Goal: Information Seeking & Learning: Learn about a topic

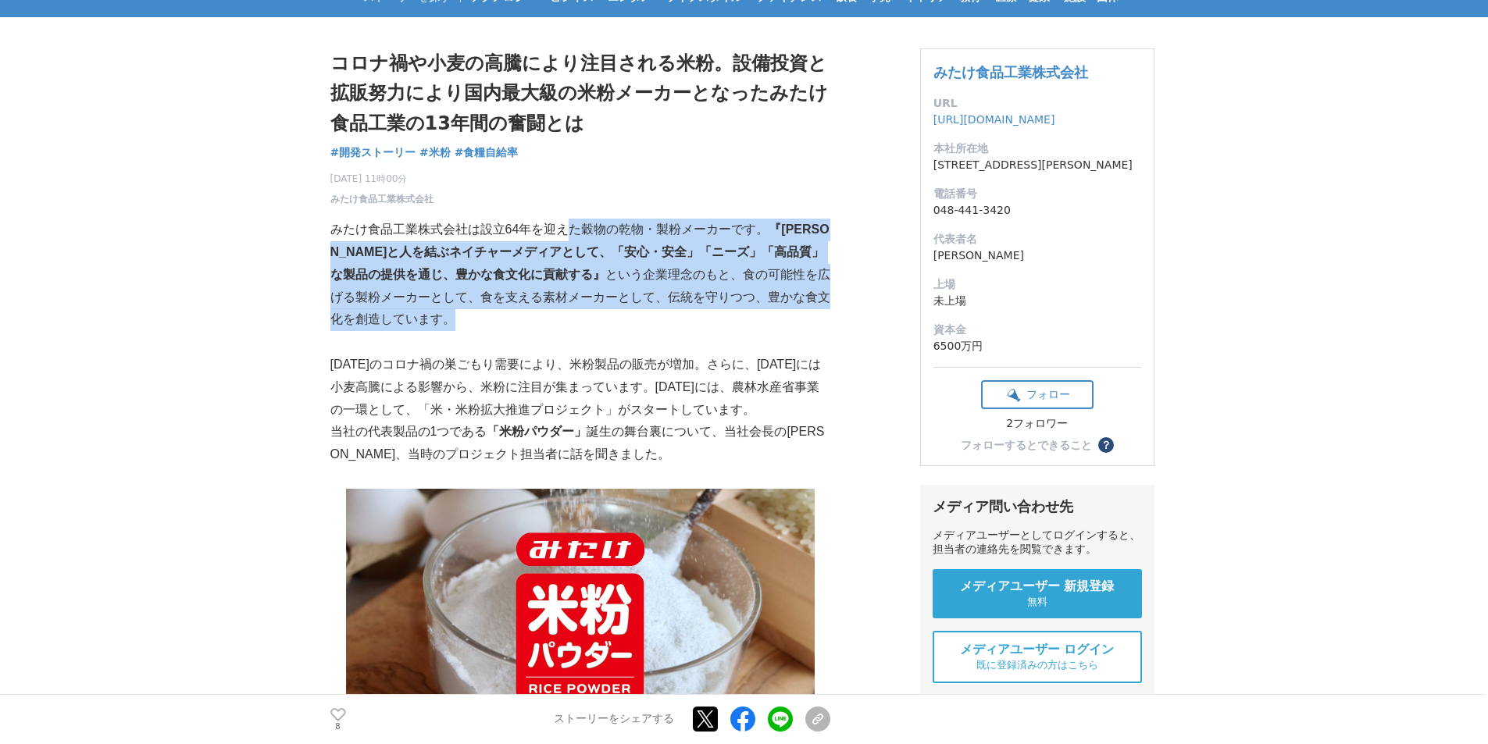
drag, startPoint x: 565, startPoint y: 244, endPoint x: 559, endPoint y: 337, distance: 92.4
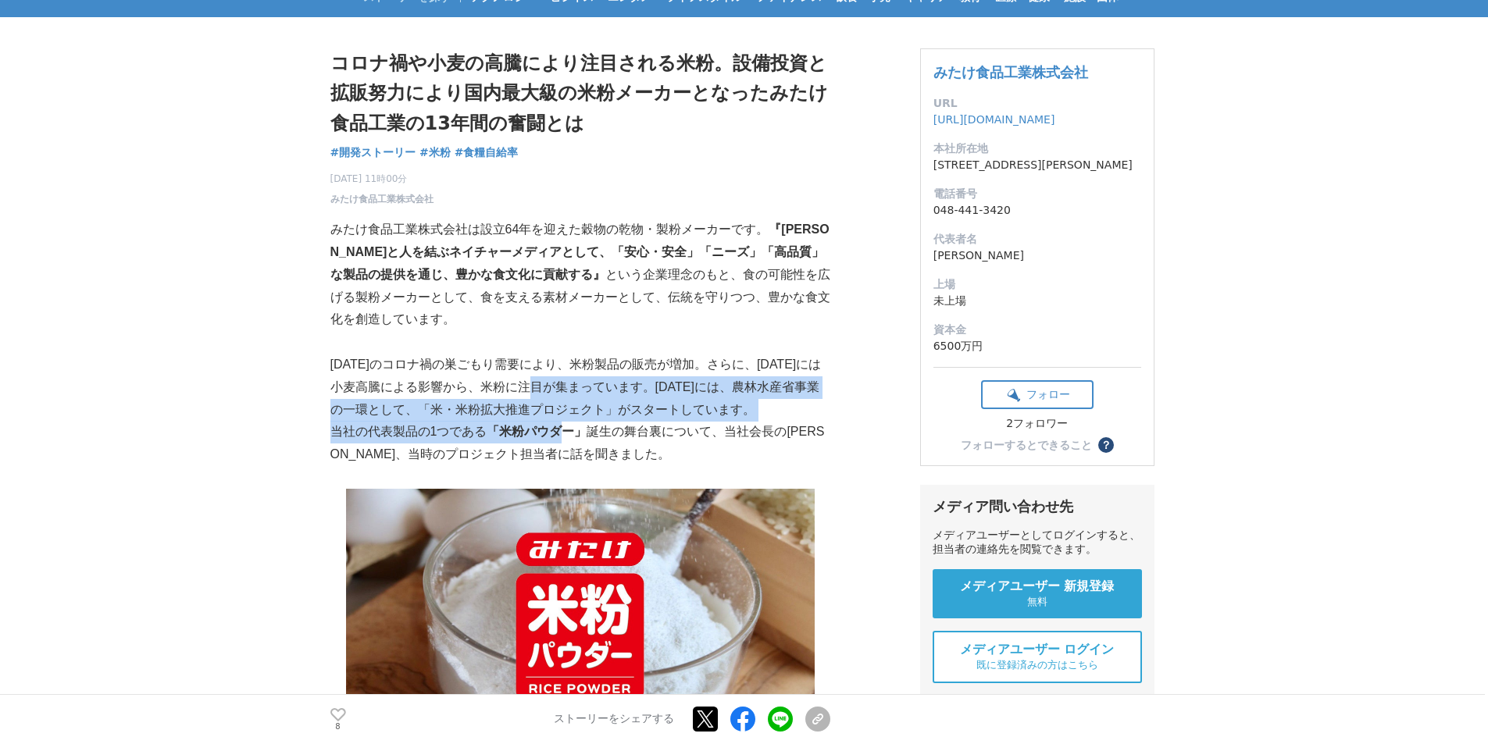
drag, startPoint x: 559, startPoint y: 381, endPoint x: 562, endPoint y: 433, distance: 51.6
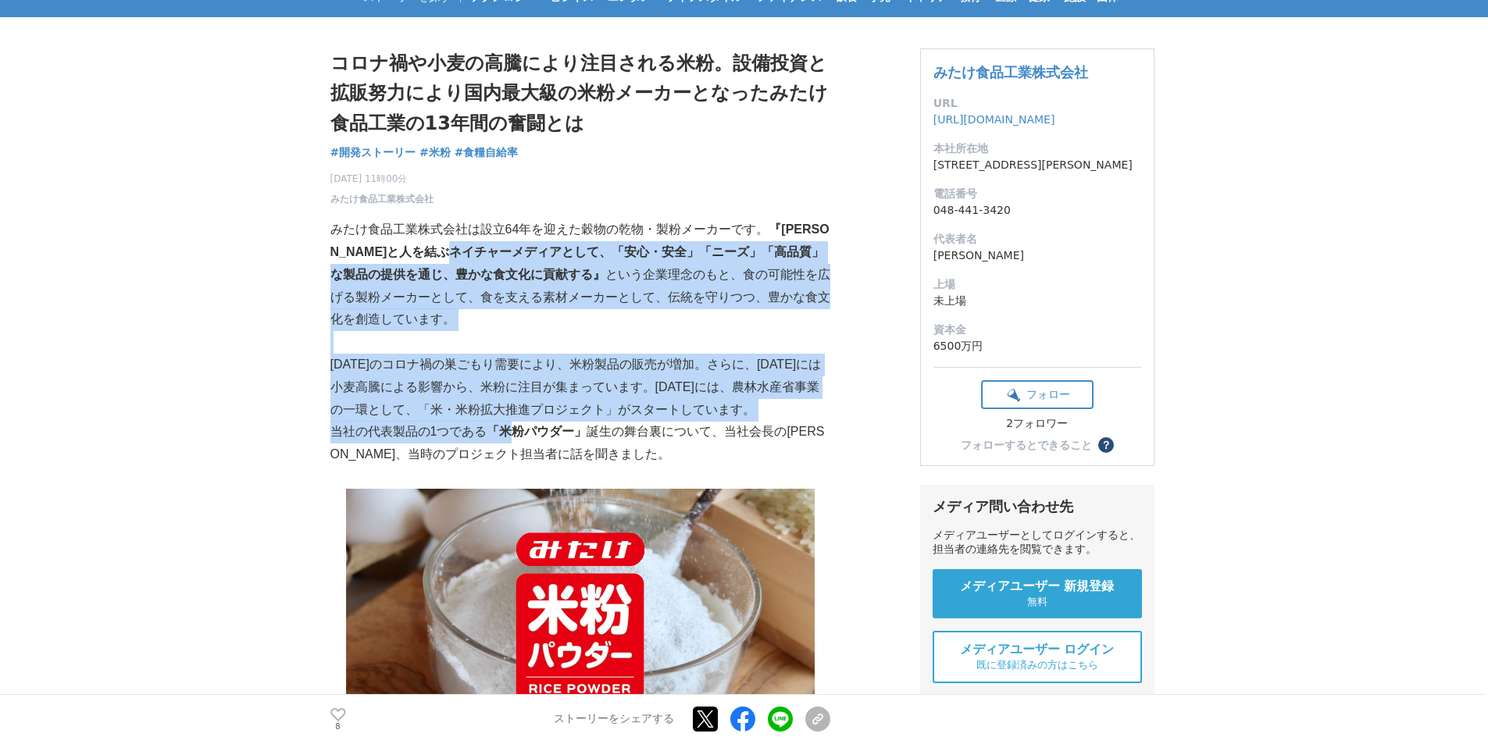
drag, startPoint x: 518, startPoint y: 257, endPoint x: 514, endPoint y: 435, distance: 178.1
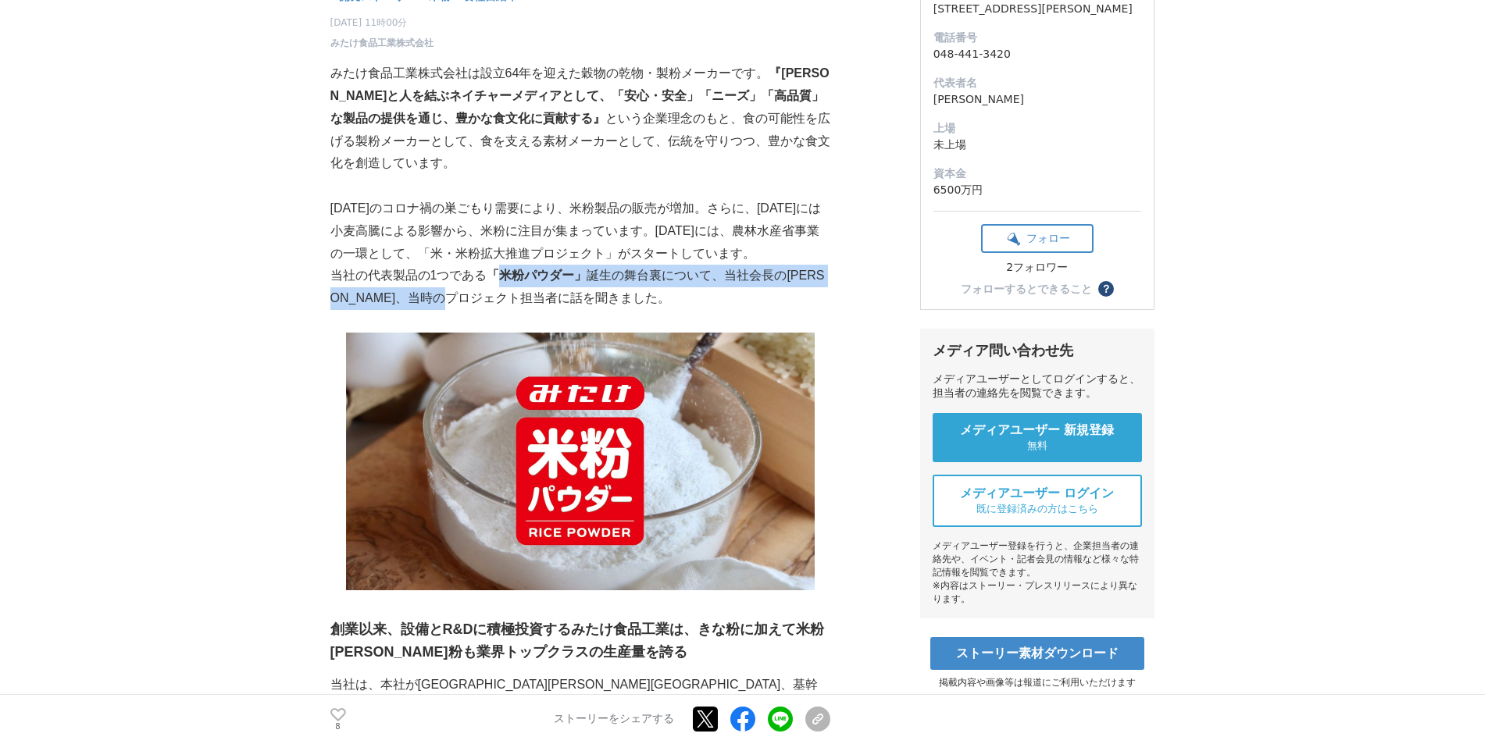
drag, startPoint x: 499, startPoint y: 307, endPoint x: 499, endPoint y: 228, distance: 78.9
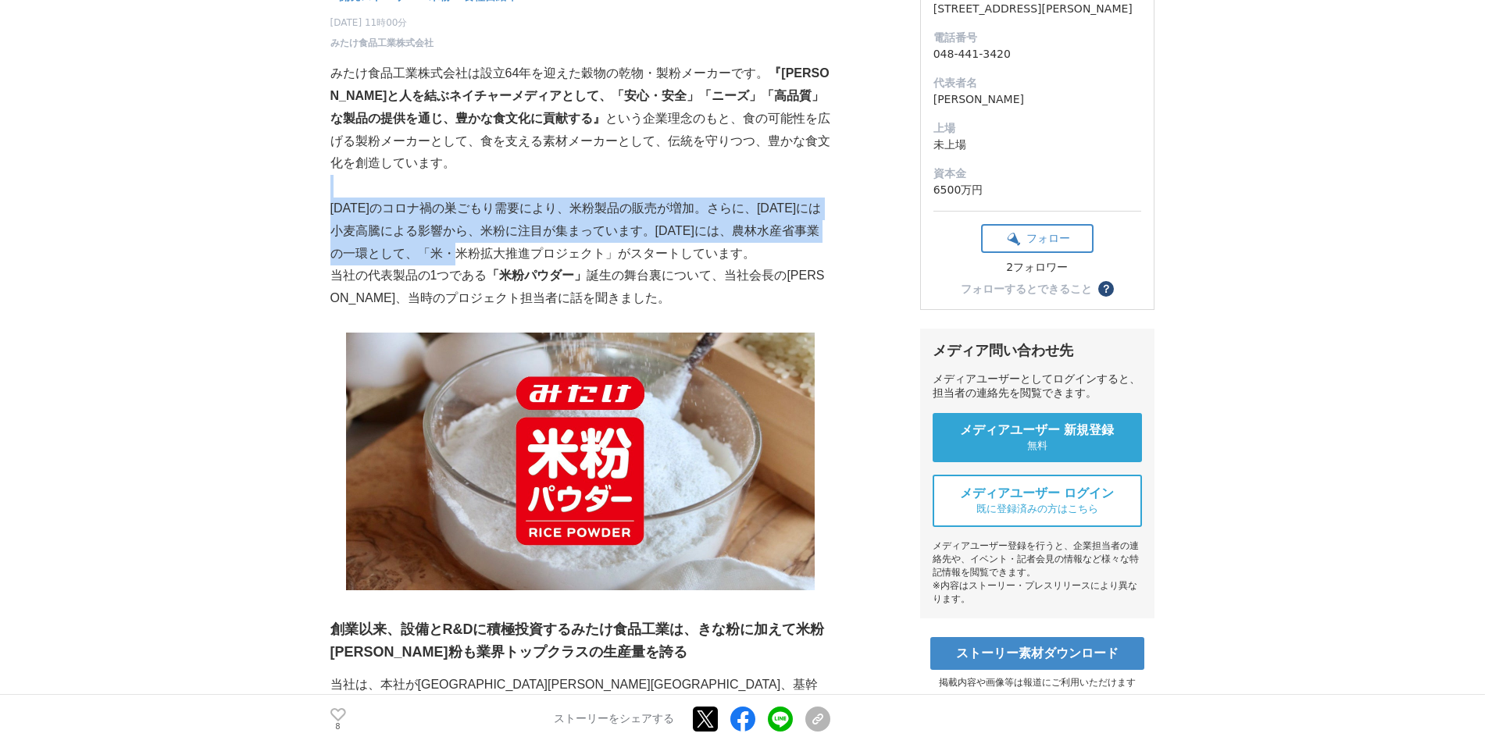
drag, startPoint x: 495, startPoint y: 173, endPoint x: 495, endPoint y: 256, distance: 82.8
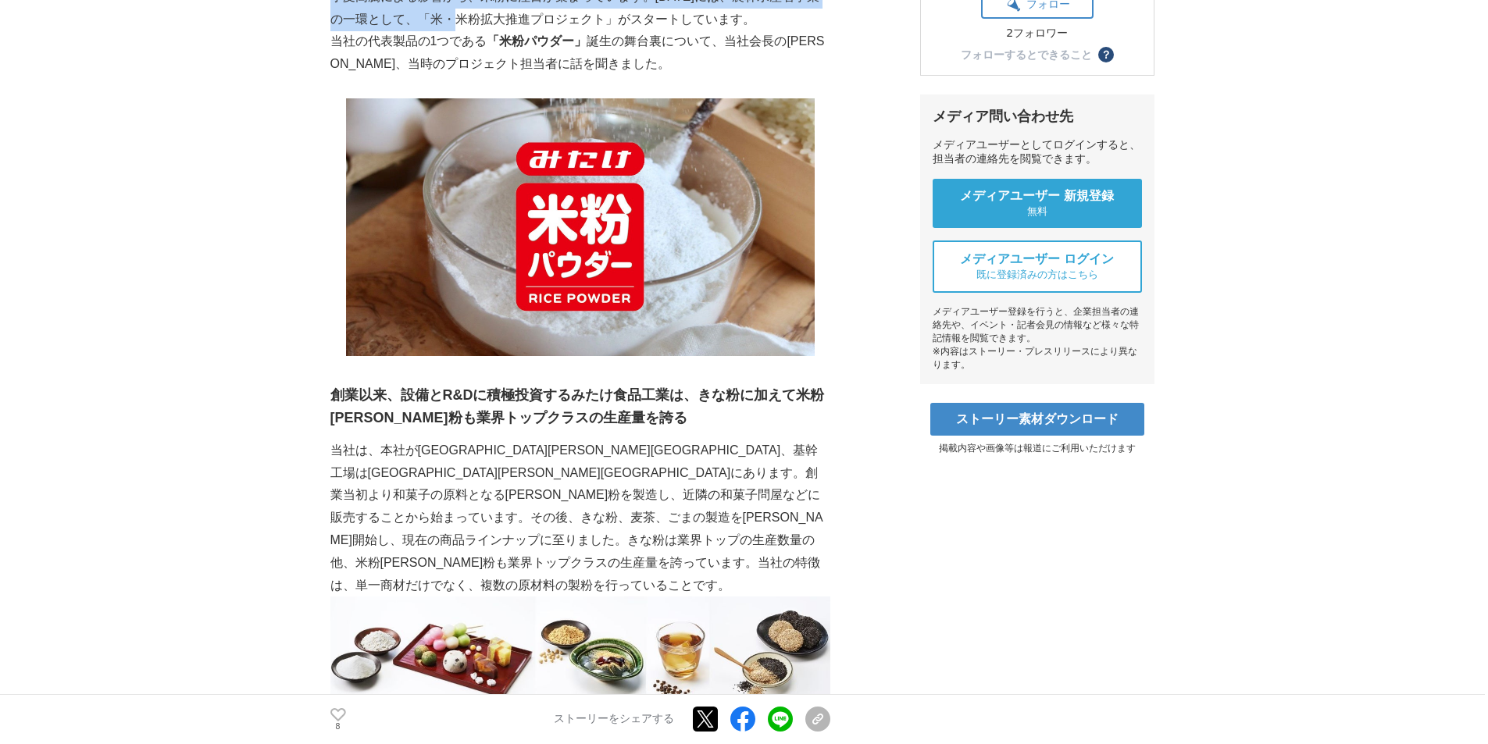
scroll to position [703, 0]
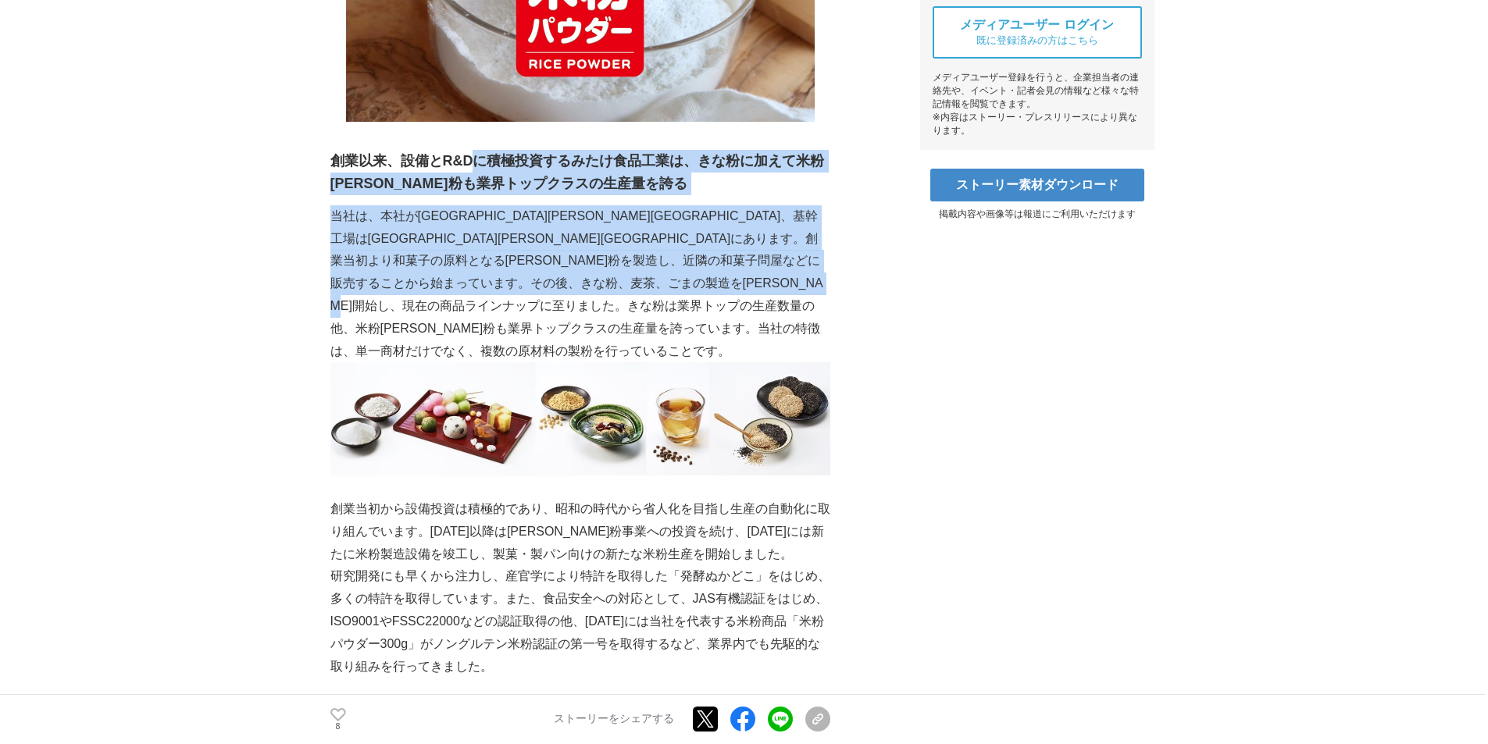
drag, startPoint x: 472, startPoint y: 155, endPoint x: 460, endPoint y: 329, distance: 173.8
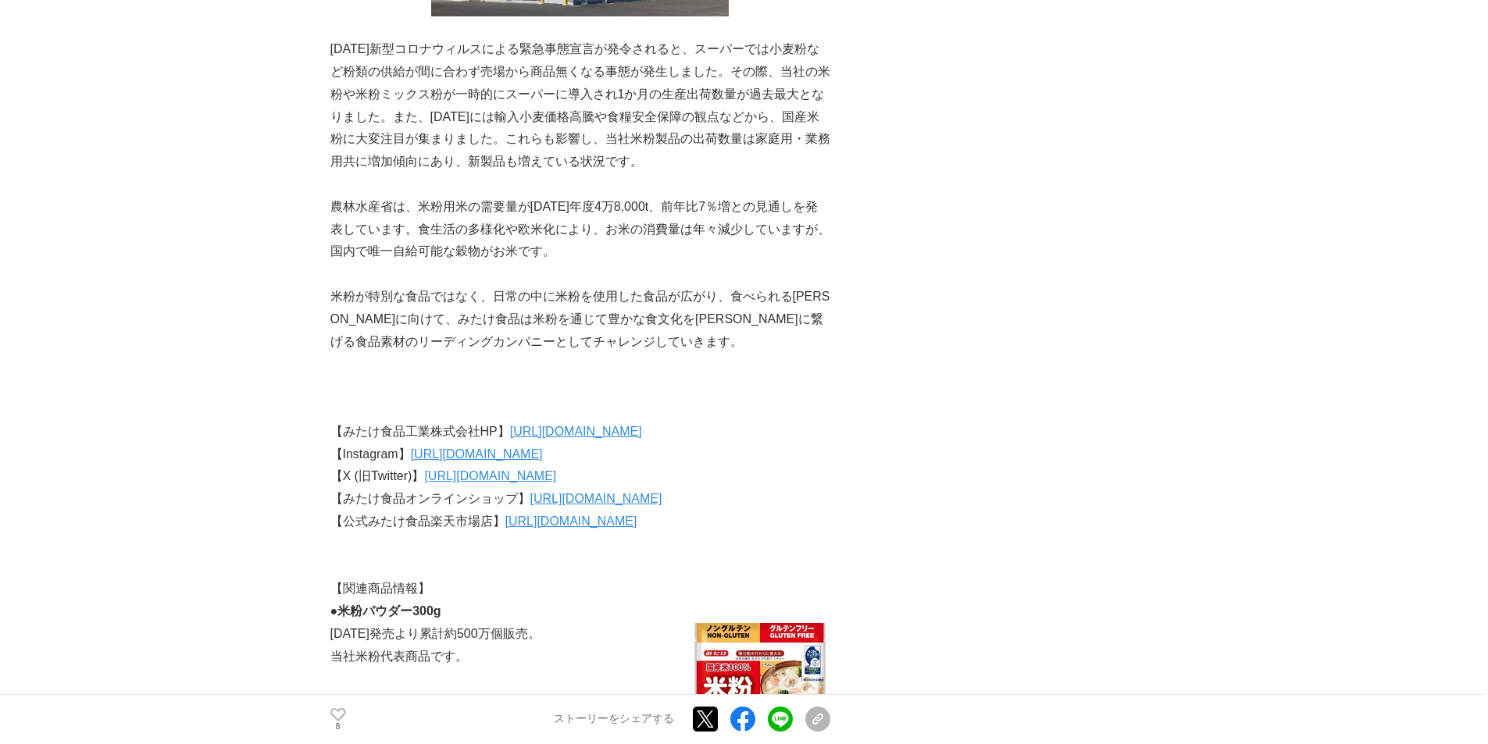
scroll to position [5545, 0]
